Goal: Task Accomplishment & Management: Use online tool/utility

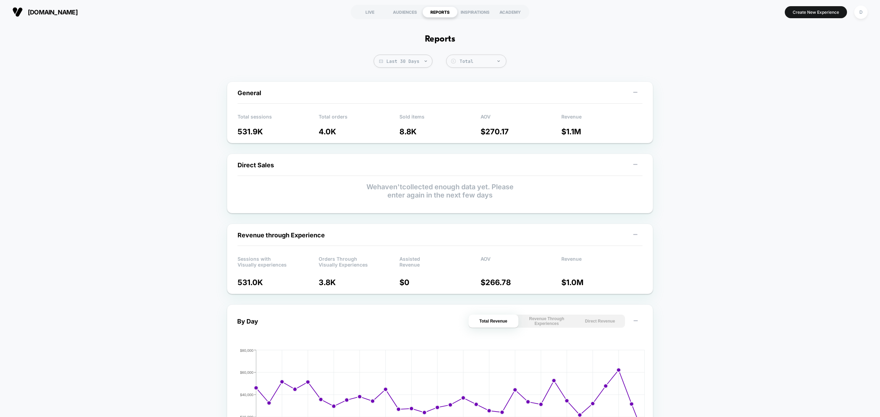
click at [375, 18] on section "LIVE AUDIENCES REPORTS INSPIRATIONS ACADEMY" at bounding box center [439, 11] width 283 height 17
click at [373, 10] on div "LIVE" at bounding box center [369, 12] width 35 height 11
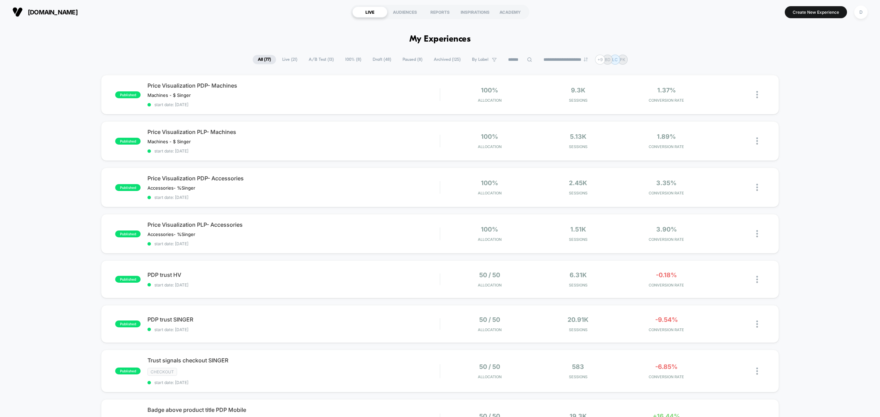
click at [371, 60] on span "Draft ( 48 )" at bounding box center [381, 59] width 29 height 9
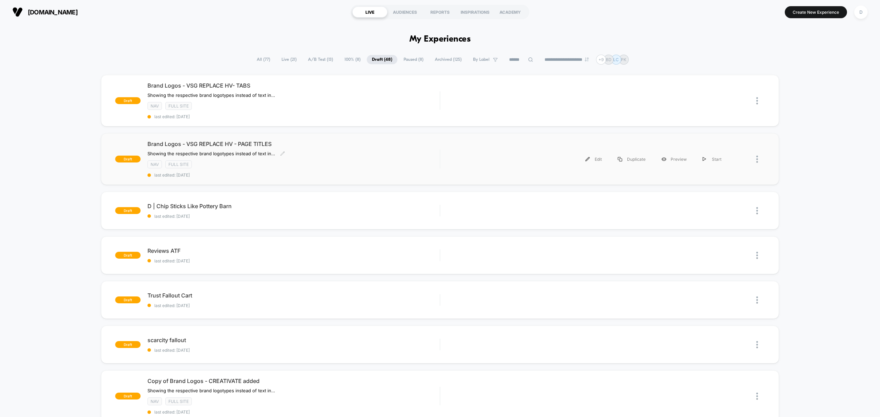
click at [333, 169] on div "Brand Logos - VSG REPLACE HV - PAGE TITLES ﻿Showing the respective brand logoty…" at bounding box center [293, 159] width 292 height 37
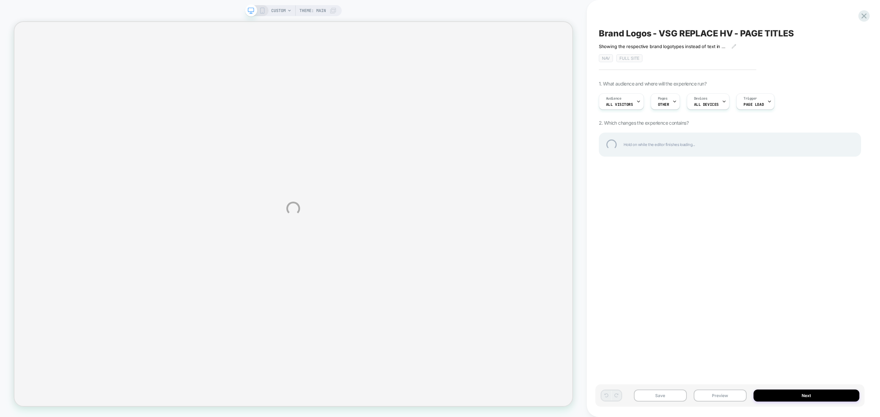
click at [716, 399] on div "CUSTOM Theme: MAIN Brand Logos - VSG REPLACE HV - PAGE TITLES ﻿Showing the resp…" at bounding box center [440, 208] width 880 height 417
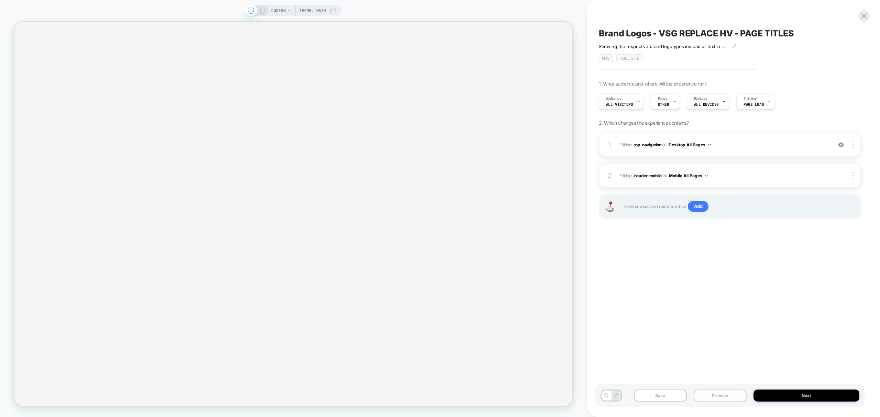
click at [724, 391] on button "Preview" at bounding box center [720, 396] width 53 height 12
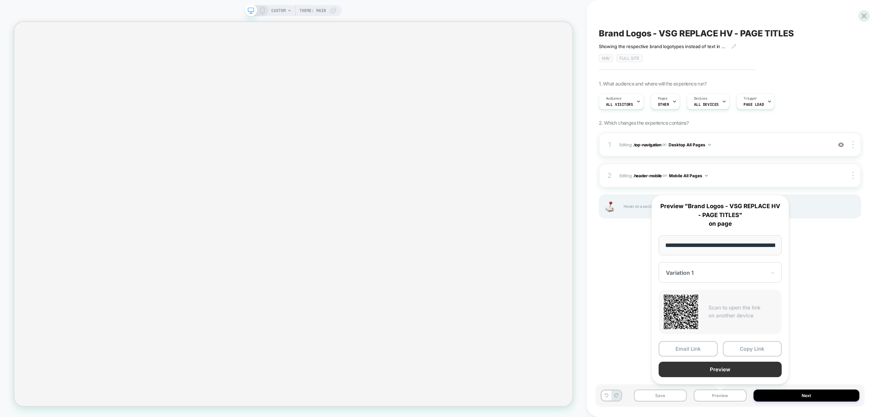
scroll to position [0, 76]
click at [725, 368] on button "Preview" at bounding box center [720, 369] width 123 height 15
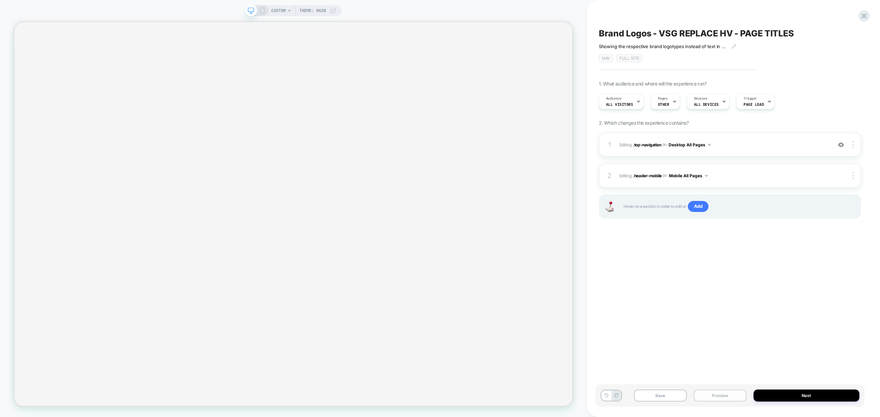
click at [735, 395] on button "Preview" at bounding box center [720, 396] width 53 height 12
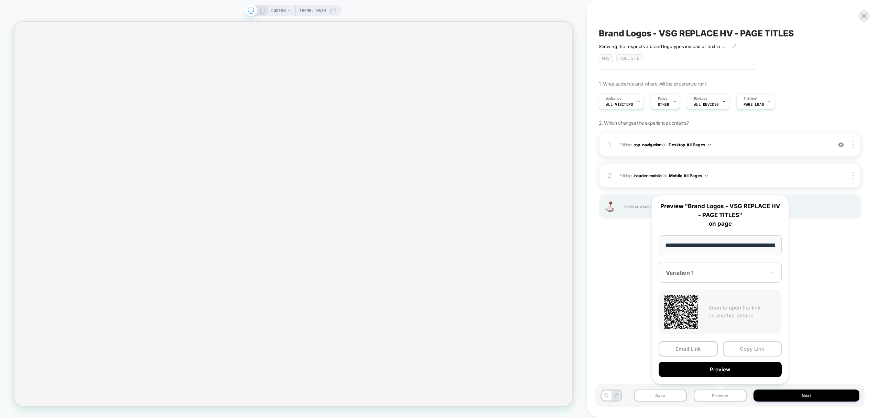
click at [755, 351] on button "Copy Link" at bounding box center [752, 348] width 59 height 15
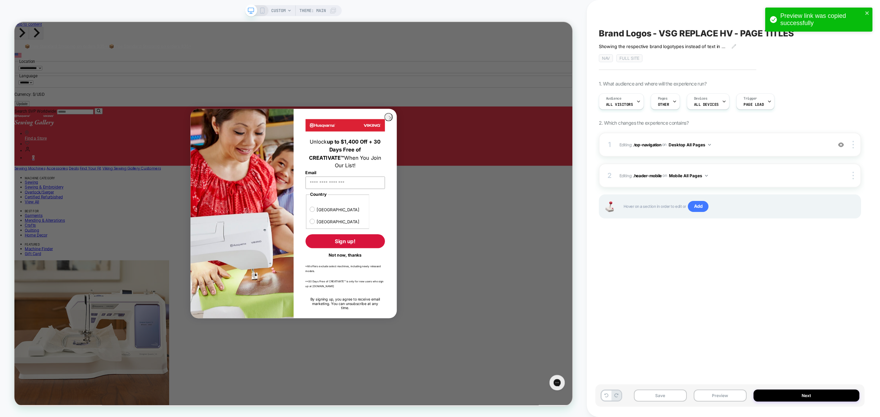
scroll to position [0, 0]
click at [865, 14] on icon "close" at bounding box center [867, 12] width 5 height 5
click at [862, 15] on div "Preview link was copied successfully" at bounding box center [819, 21] width 110 height 30
drag, startPoint x: 507, startPoint y: 160, endPoint x: 529, endPoint y: 170, distance: 23.7
click at [510, 155] on icon "Close dialog" at bounding box center [515, 149] width 11 height 11
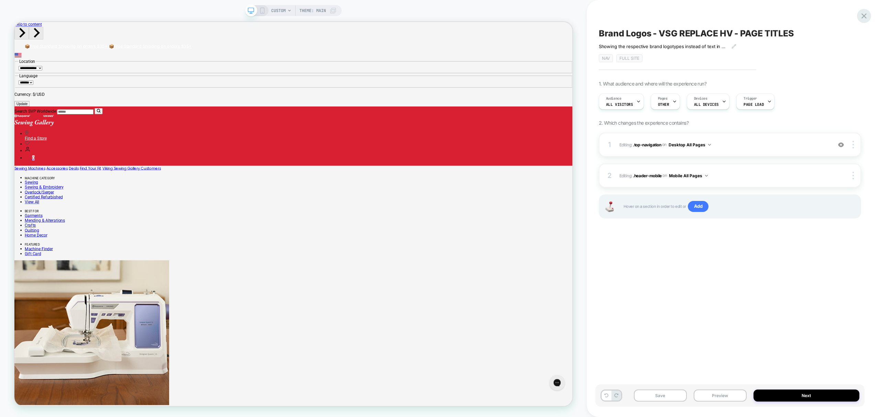
click at [867, 17] on icon at bounding box center [863, 15] width 9 height 9
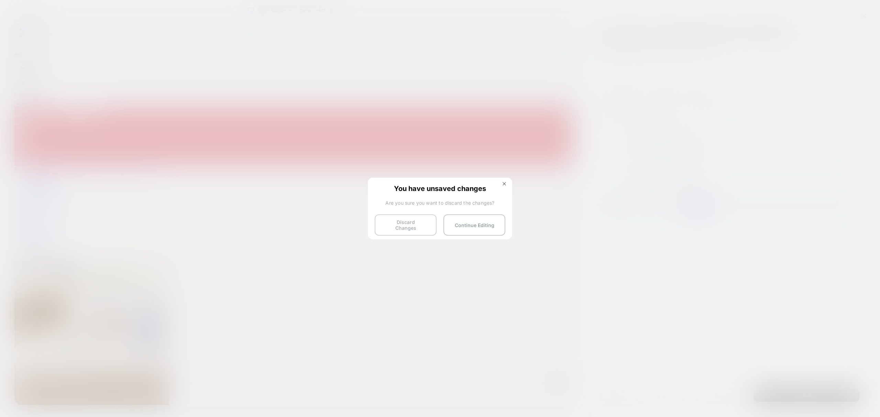
click at [410, 214] on button "Discard Changes" at bounding box center [406, 224] width 62 height 21
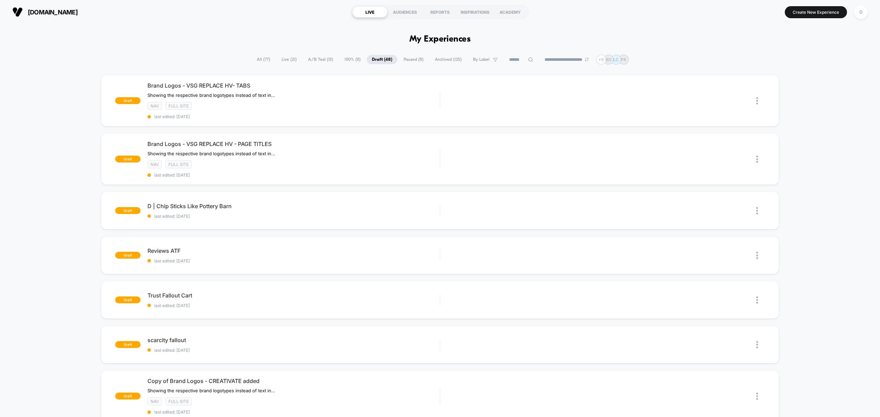
click at [288, 59] on span "Live ( 21 )" at bounding box center [288, 59] width 25 height 9
